Goal: Transaction & Acquisition: Purchase product/service

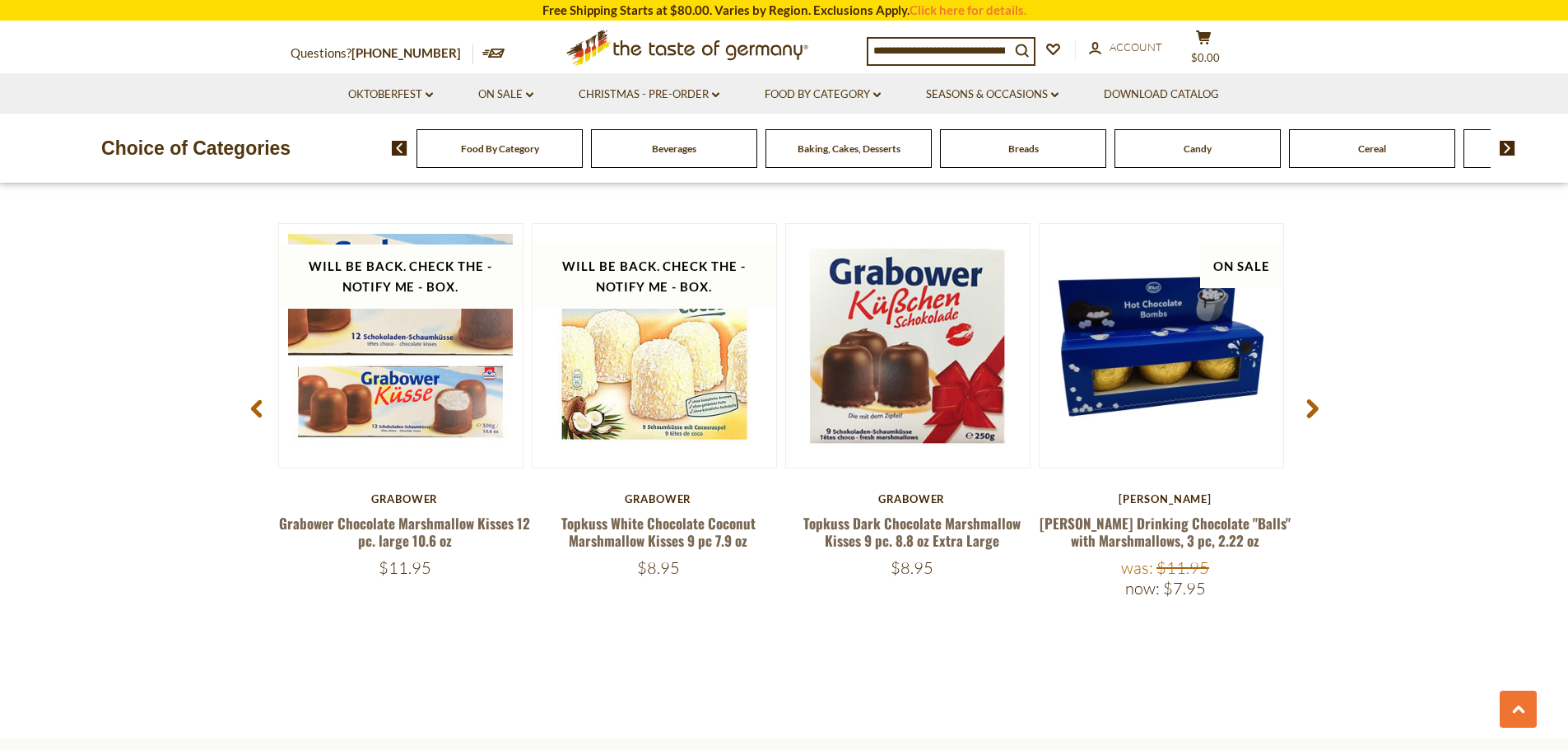
scroll to position [2305, 0]
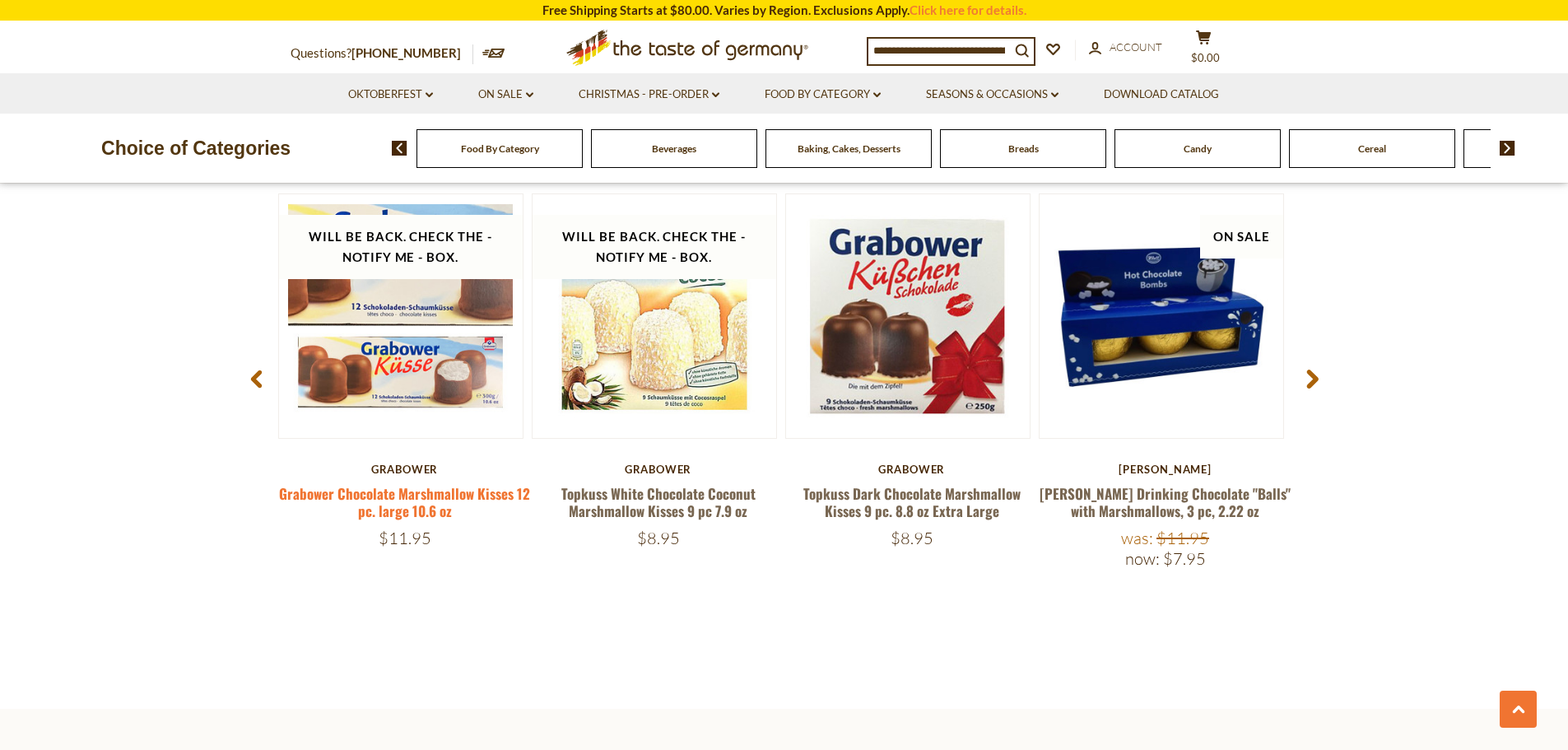
click at [392, 498] on link "Grabower Chocolate Marshmallow Kisses 12 pc. large 10.6 oz" at bounding box center [404, 501] width 251 height 38
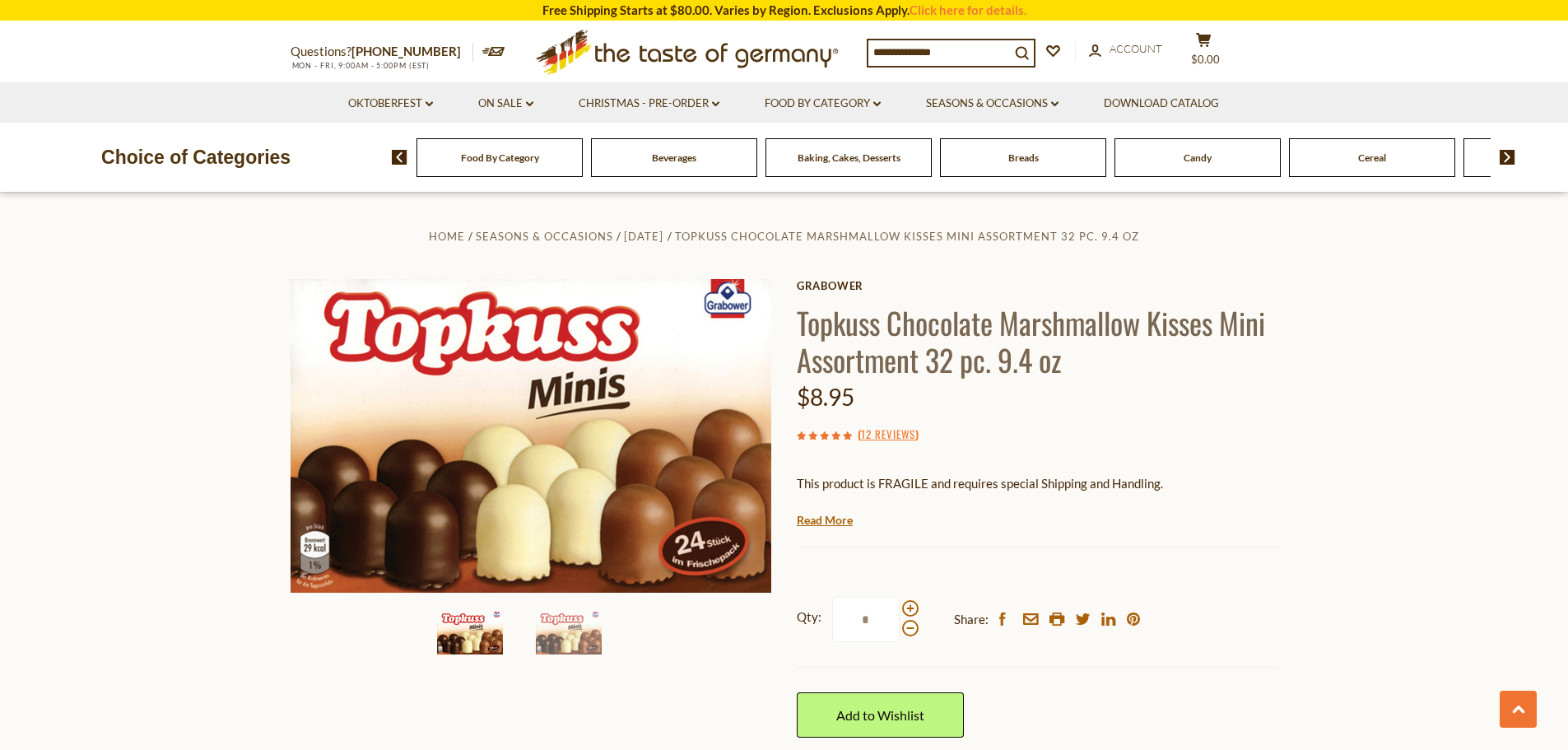
scroll to position [2103, 0]
